Goal: Information Seeking & Learning: Learn about a topic

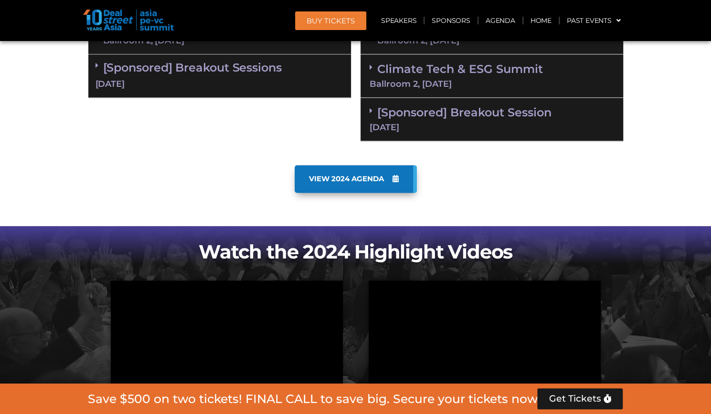
scroll to position [812, 0]
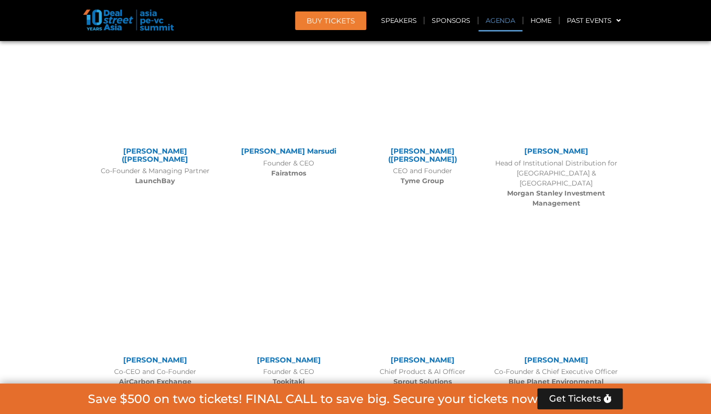
click at [488, 22] on link "Agenda" at bounding box center [500, 21] width 44 height 22
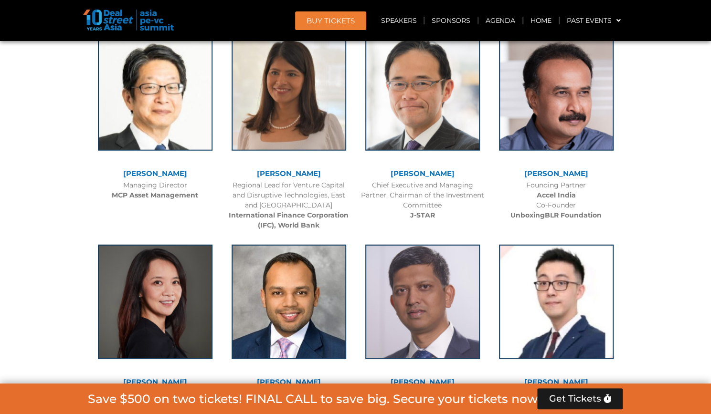
scroll to position [550, 0]
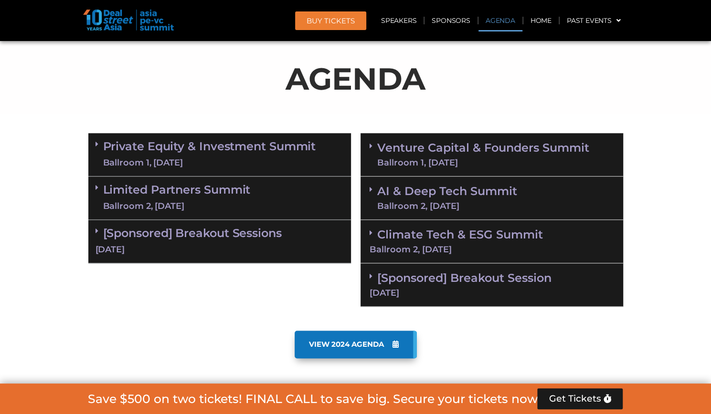
click at [101, 145] on span at bounding box center [99, 144] width 8 height 8
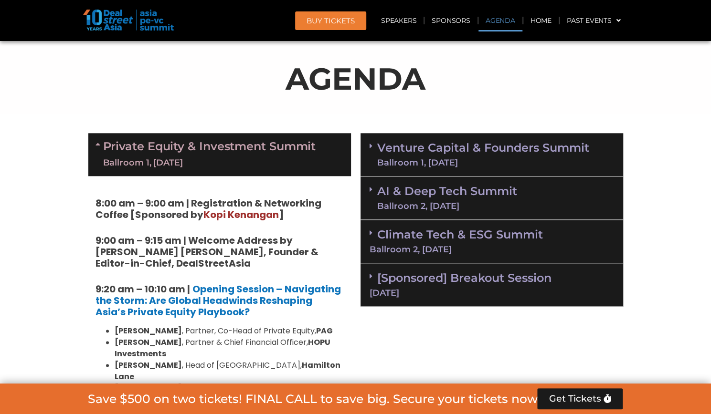
click at [97, 142] on icon at bounding box center [99, 144] width 8 height 8
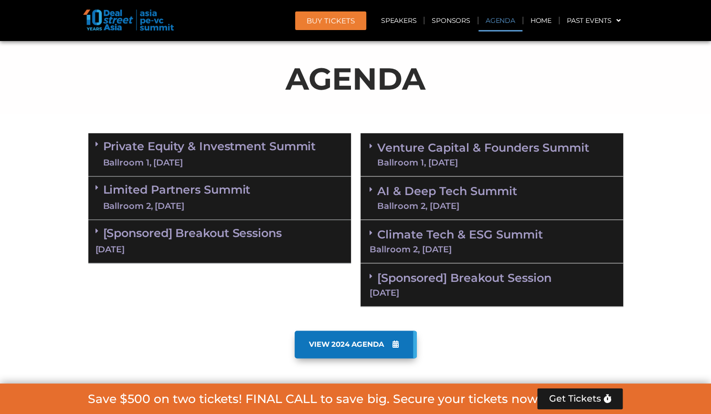
click at [380, 150] on link "Venture Capital & Founders​ Summit Ballroom 1, [DATE]" at bounding box center [483, 154] width 212 height 25
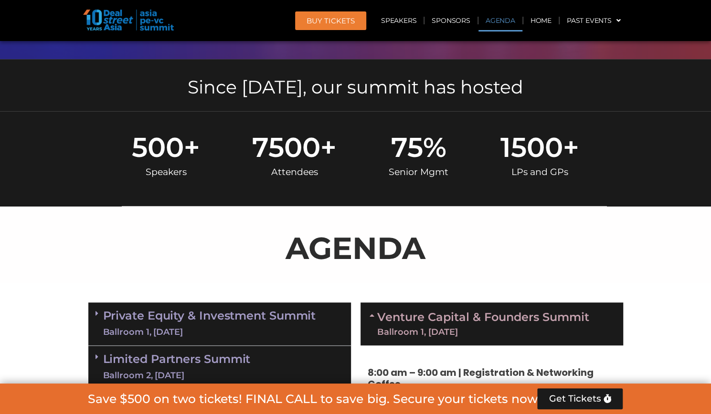
scroll to position [407, 0]
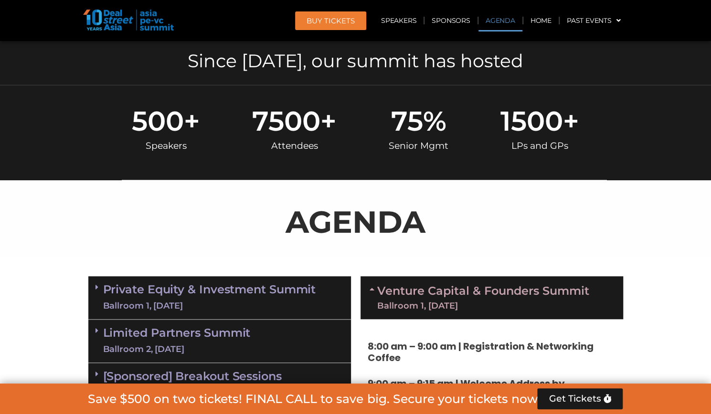
click at [378, 285] on link "Venture Capital & Founders​ Summit Ballroom 1, [DATE]" at bounding box center [483, 297] width 212 height 25
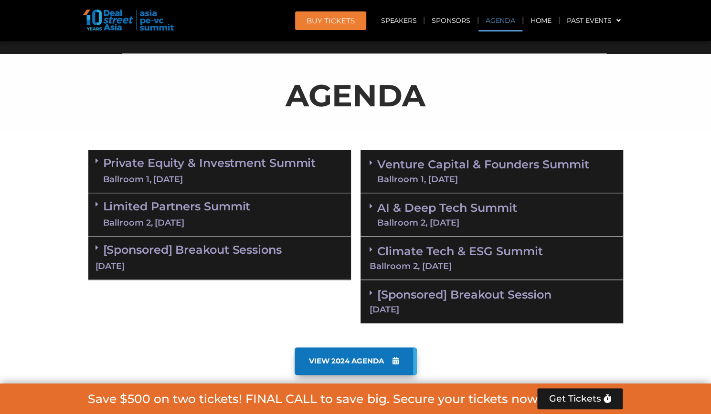
scroll to position [598, 0]
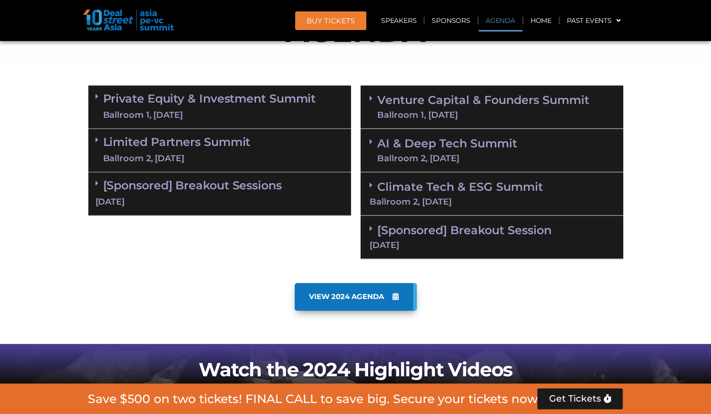
click at [97, 139] on icon at bounding box center [96, 140] width 3 height 8
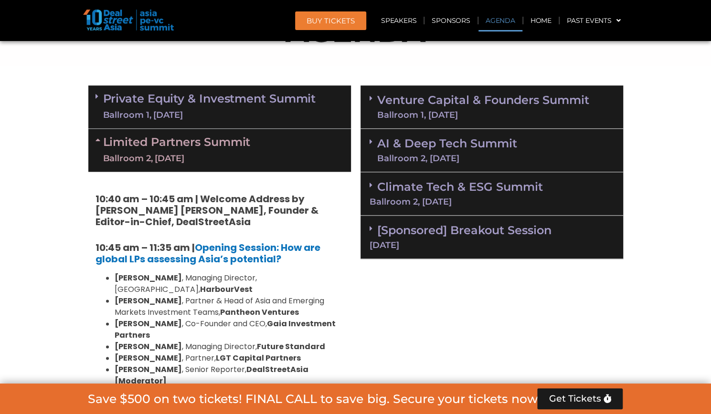
click at [92, 141] on div "Limited Partners [GEOGRAPHIC_DATA] 2, [DATE]" at bounding box center [219, 150] width 263 height 43
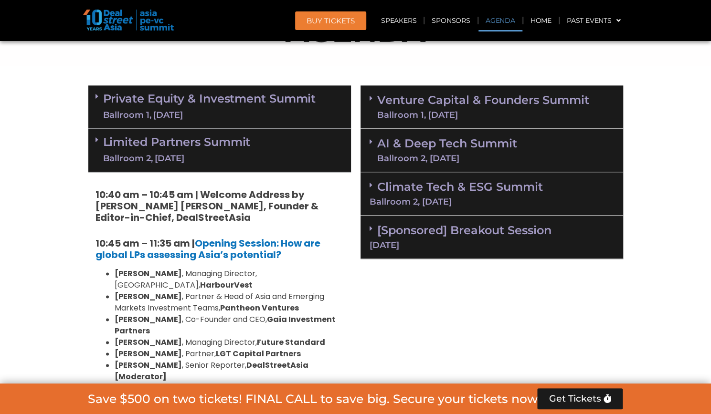
click at [94, 105] on div "Private Equity & Investment Summit Ballroom 1, [DATE]" at bounding box center [219, 106] width 263 height 43
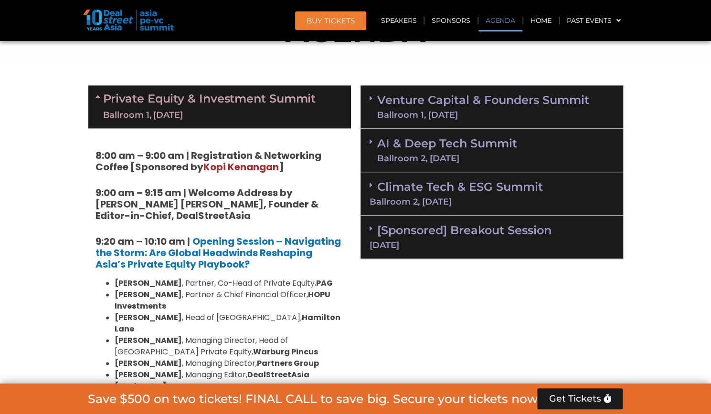
click at [100, 93] on icon at bounding box center [99, 97] width 8 height 8
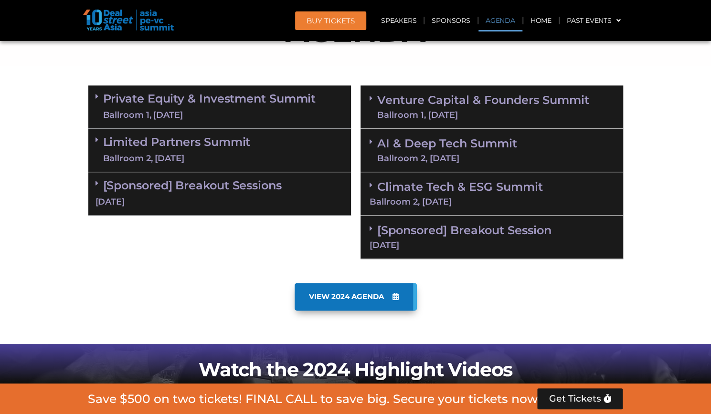
click at [87, 135] on div "Private Equity & Investment Summit Ballroom 1, [DATE] 8:00 am – 9:00 am | Regis…" at bounding box center [220, 172] width 272 height 183
click at [92, 137] on div "Limited Partners [GEOGRAPHIC_DATA] 2, [DATE]" at bounding box center [219, 150] width 263 height 43
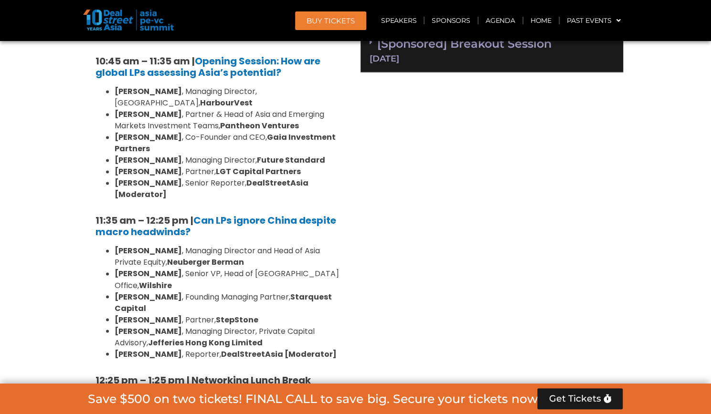
scroll to position [837, 0]
